Goal: Navigation & Orientation: Find specific page/section

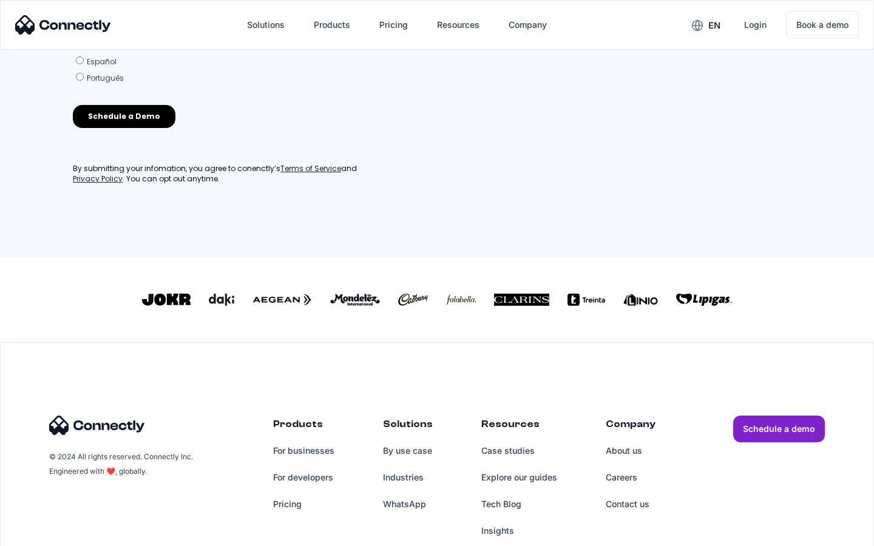
scroll to position [532, 0]
